Goal: Unclear: Browse casually

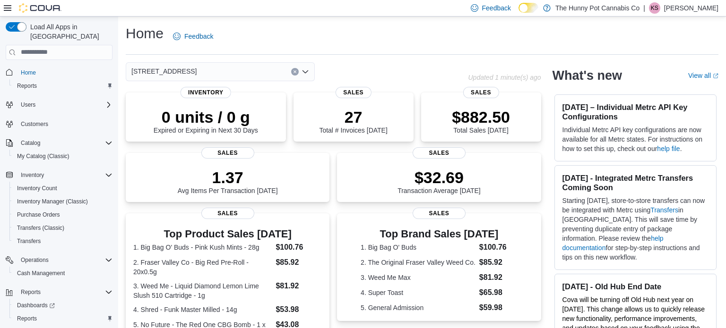
click at [689, 4] on p "Kandice Sparks" at bounding box center [691, 7] width 54 height 11
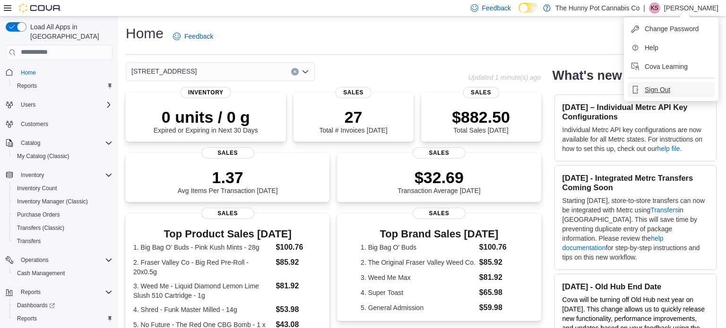
click at [651, 95] on button "Sign Out" at bounding box center [671, 89] width 87 height 15
